Goal: Check status: Check status

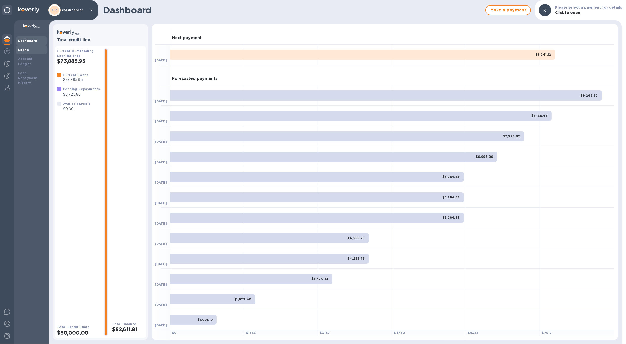
click at [41, 53] on div "Loans" at bounding box center [31, 49] width 31 height 9
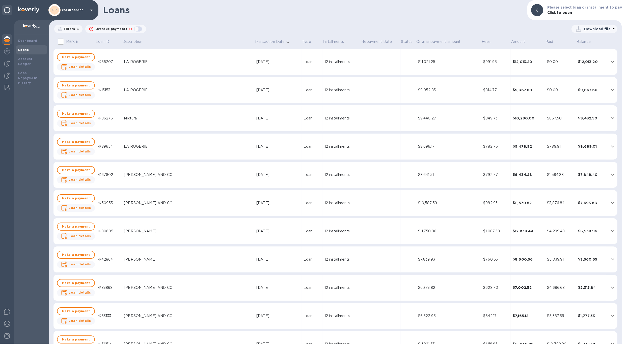
click at [139, 59] on td "LA ROGERIE" at bounding box center [188, 62] width 132 height 26
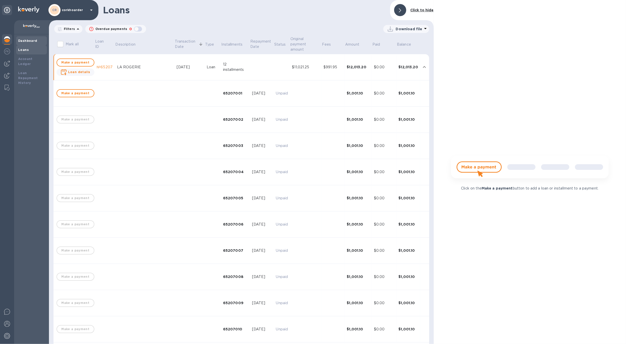
click at [22, 44] on div "Dashboard" at bounding box center [31, 40] width 31 height 9
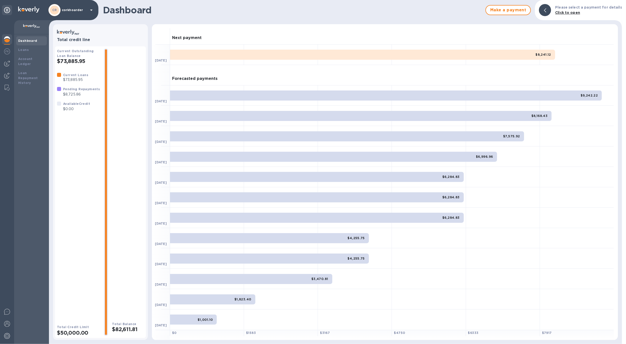
click at [5, 41] on img at bounding box center [7, 39] width 6 height 6
